Goal: Transaction & Acquisition: Purchase product/service

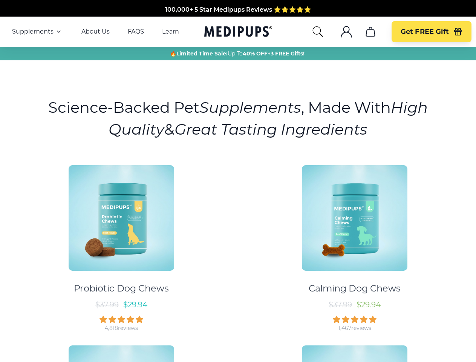
click at [238, 181] on div "Probiotic Dog Chews $ 37.99 $ 29.94 4,818 reviews Calming Dog Chews $ 37.99 $ 2…" at bounding box center [238, 334] width 467 height 353
click at [37, 32] on span "Supplements" at bounding box center [32, 32] width 41 height 8
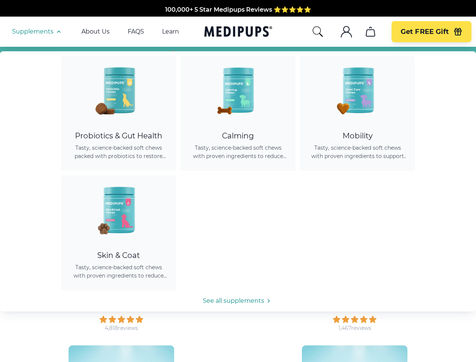
click at [58, 32] on icon "button" at bounding box center [58, 31] width 9 height 9
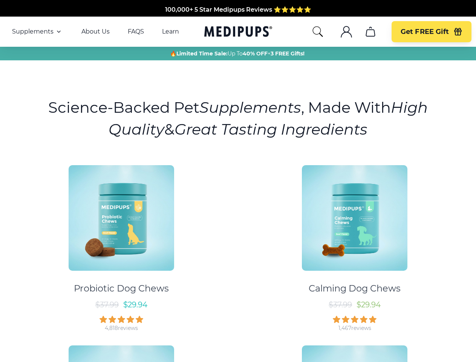
click at [317, 32] on icon "search" at bounding box center [318, 32] width 12 height 12
click at [346, 32] on icon ".cls-1{fill:none;stroke:currentColor;stroke-miterlimit:10;stroke-width:1.5px;}" at bounding box center [346, 32] width 12 height 12
click at [370, 32] on icon "cart" at bounding box center [370, 32] width 12 height 12
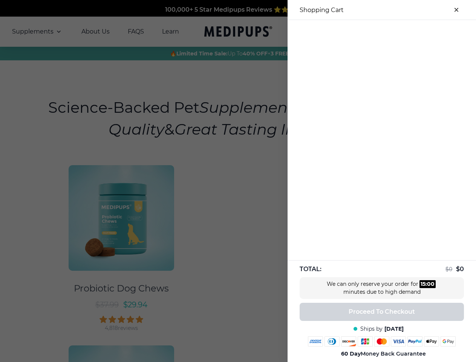
click at [370, 32] on div at bounding box center [238, 181] width 476 height 362
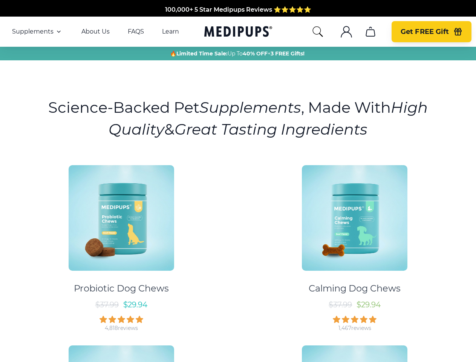
click at [431, 32] on span "Get FREE Gift" at bounding box center [424, 31] width 48 height 9
